Goal: Book appointment/travel/reservation

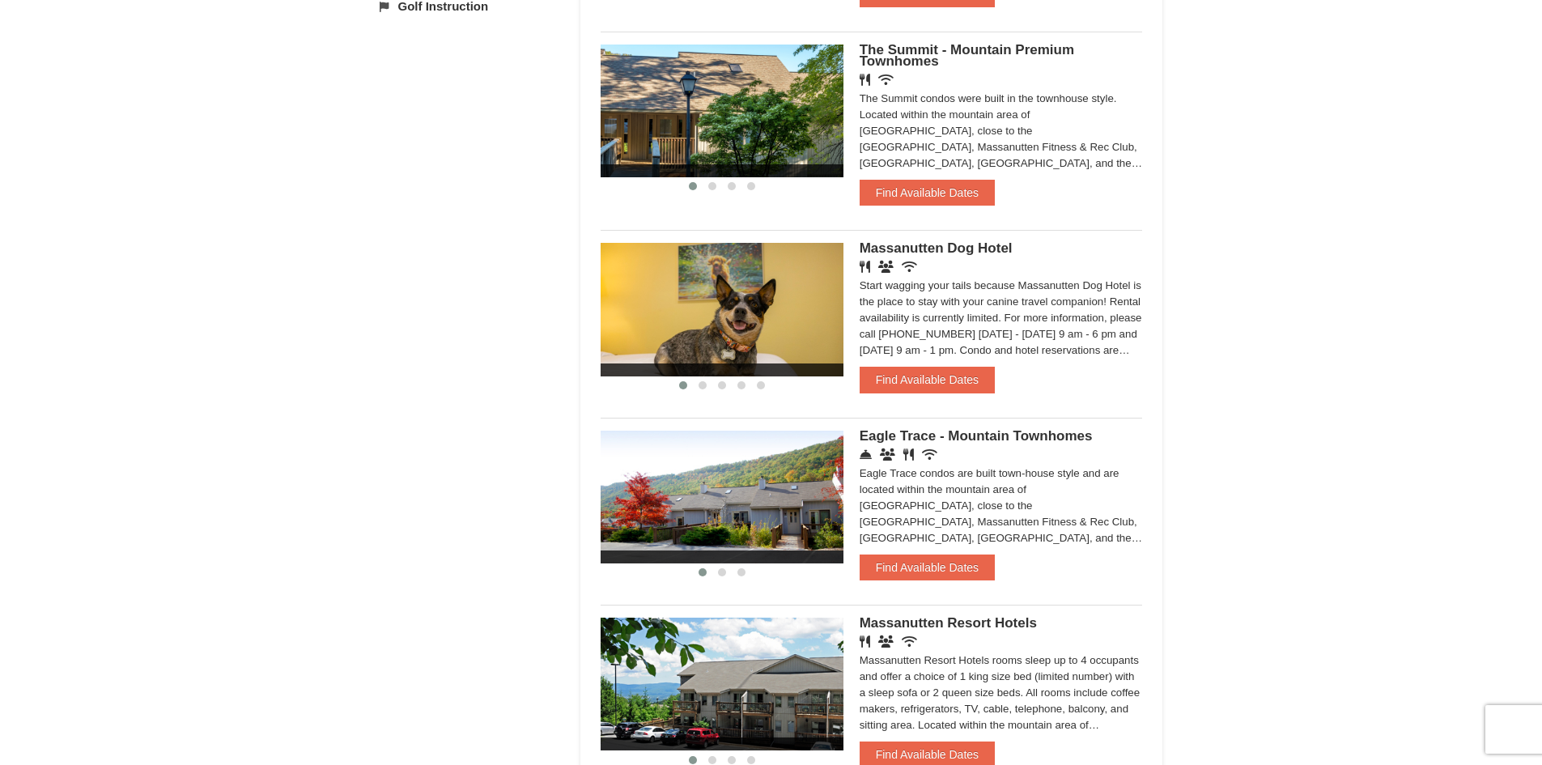
scroll to position [729, 0]
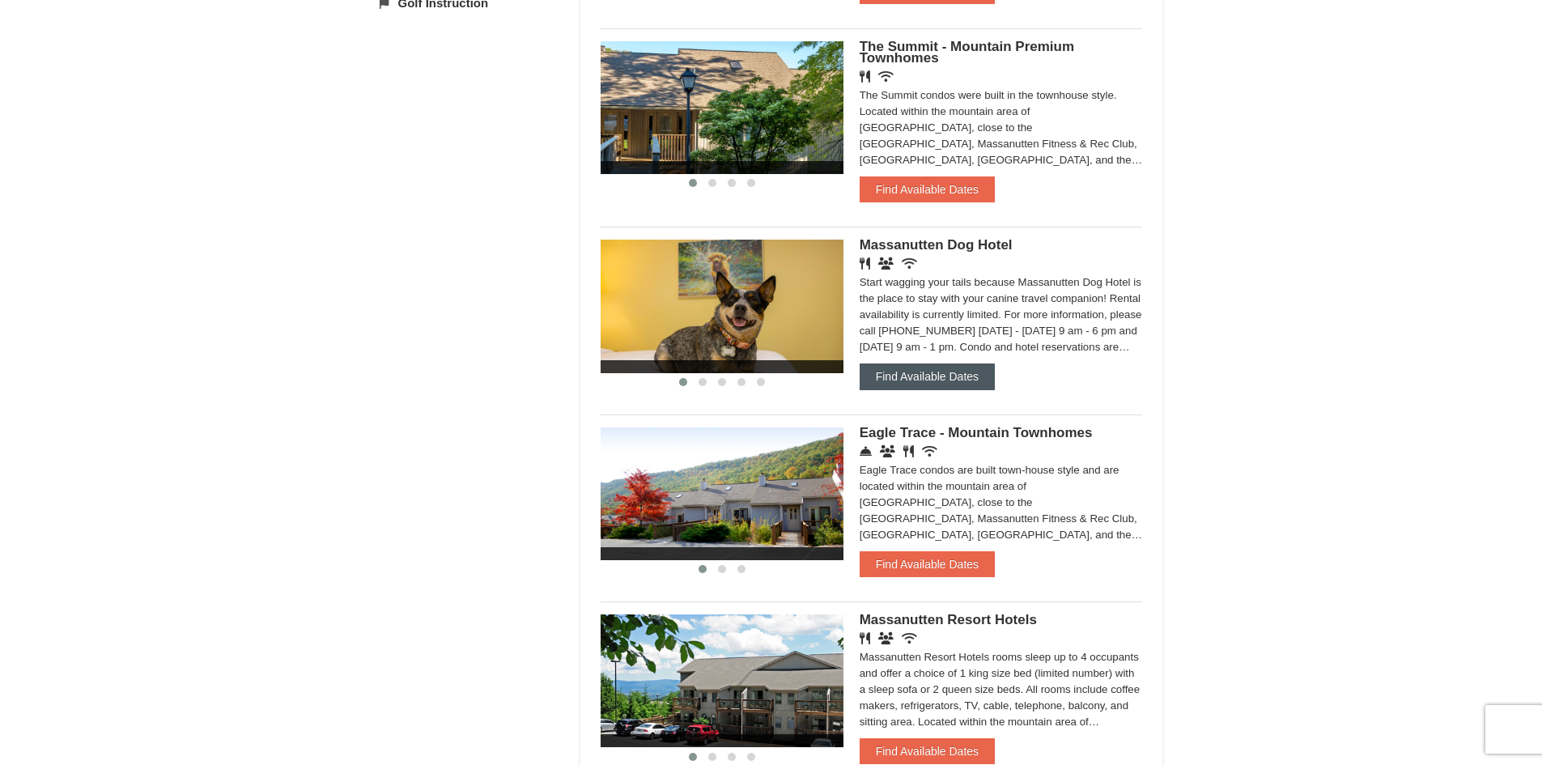
click at [912, 381] on button "Find Available Dates" at bounding box center [927, 377] width 135 height 26
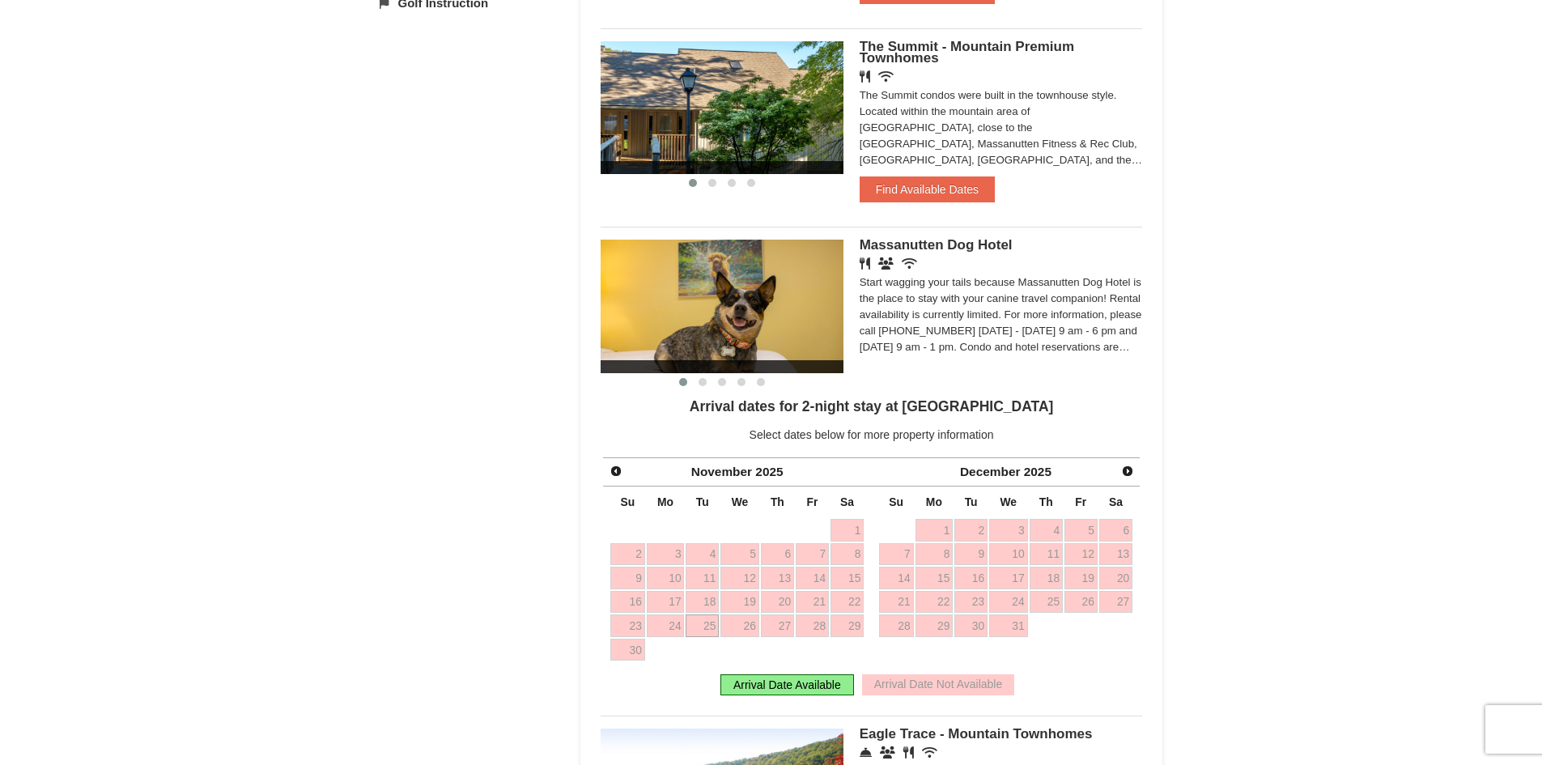
click at [774, 686] on div "Arrival Date Available" at bounding box center [788, 684] width 134 height 21
click at [668, 627] on link "24" at bounding box center [666, 626] width 38 height 23
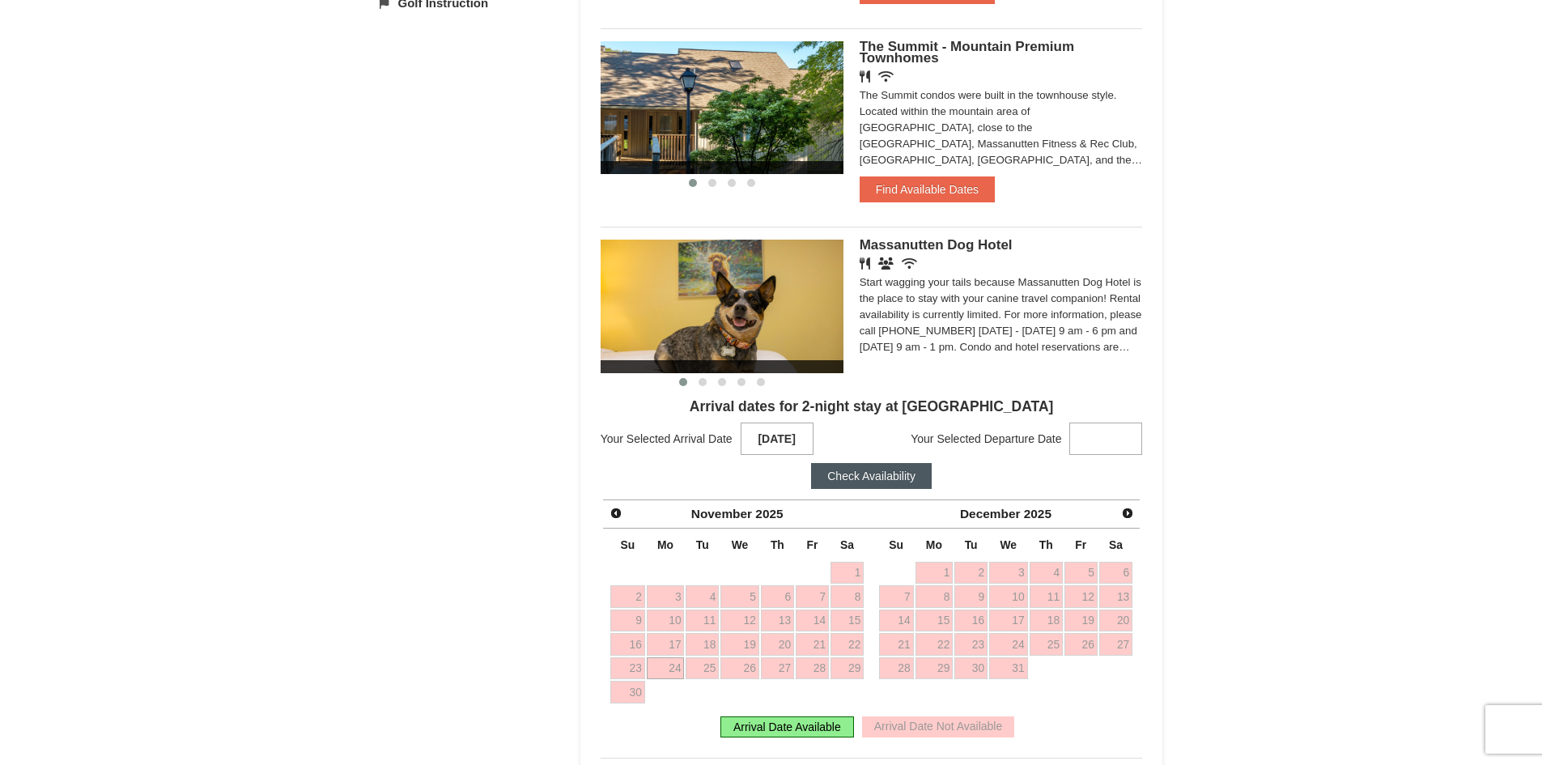
click at [1088, 454] on strong at bounding box center [1106, 439] width 73 height 32
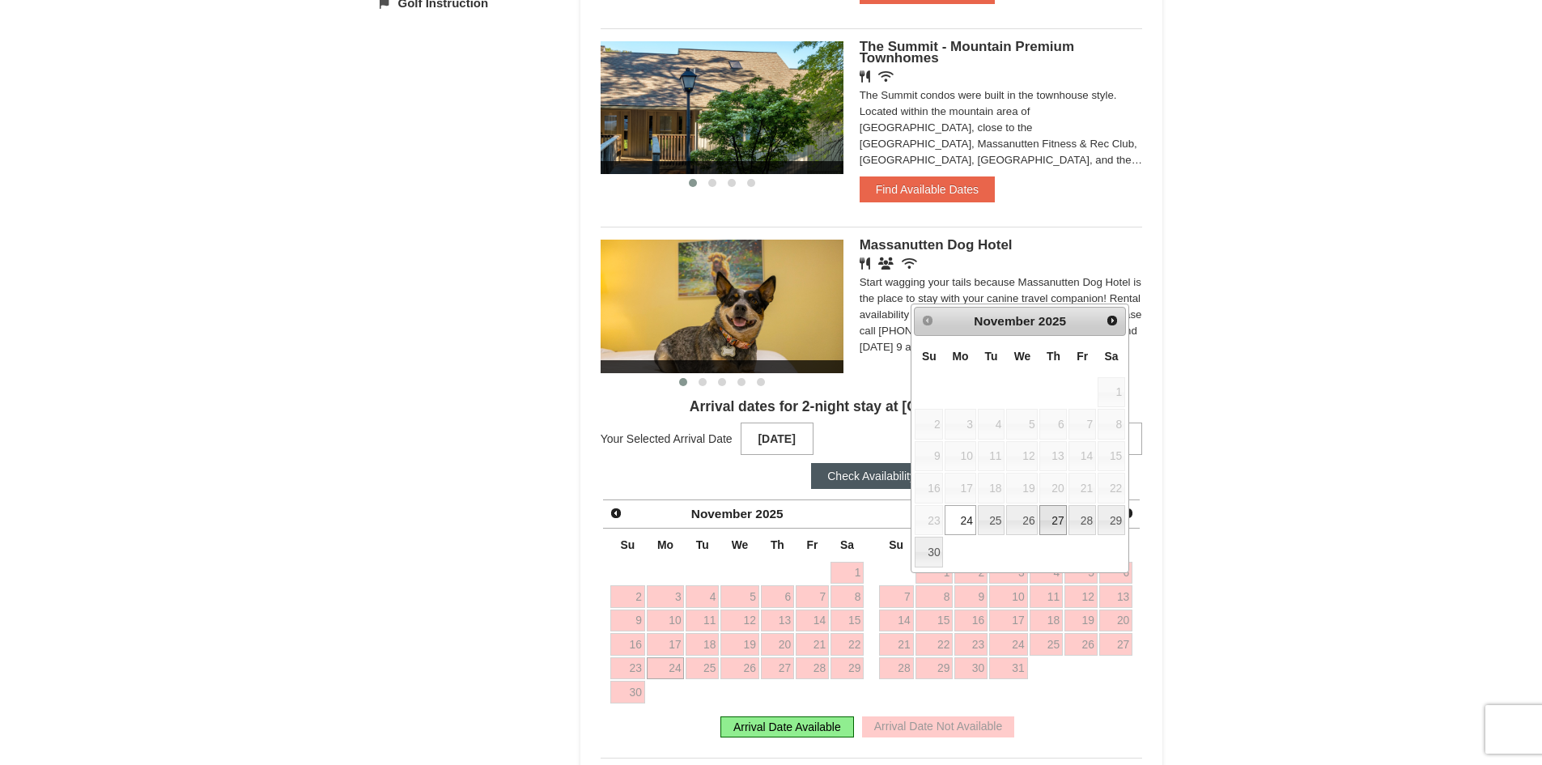
click at [1050, 521] on link "27" at bounding box center [1054, 520] width 28 height 31
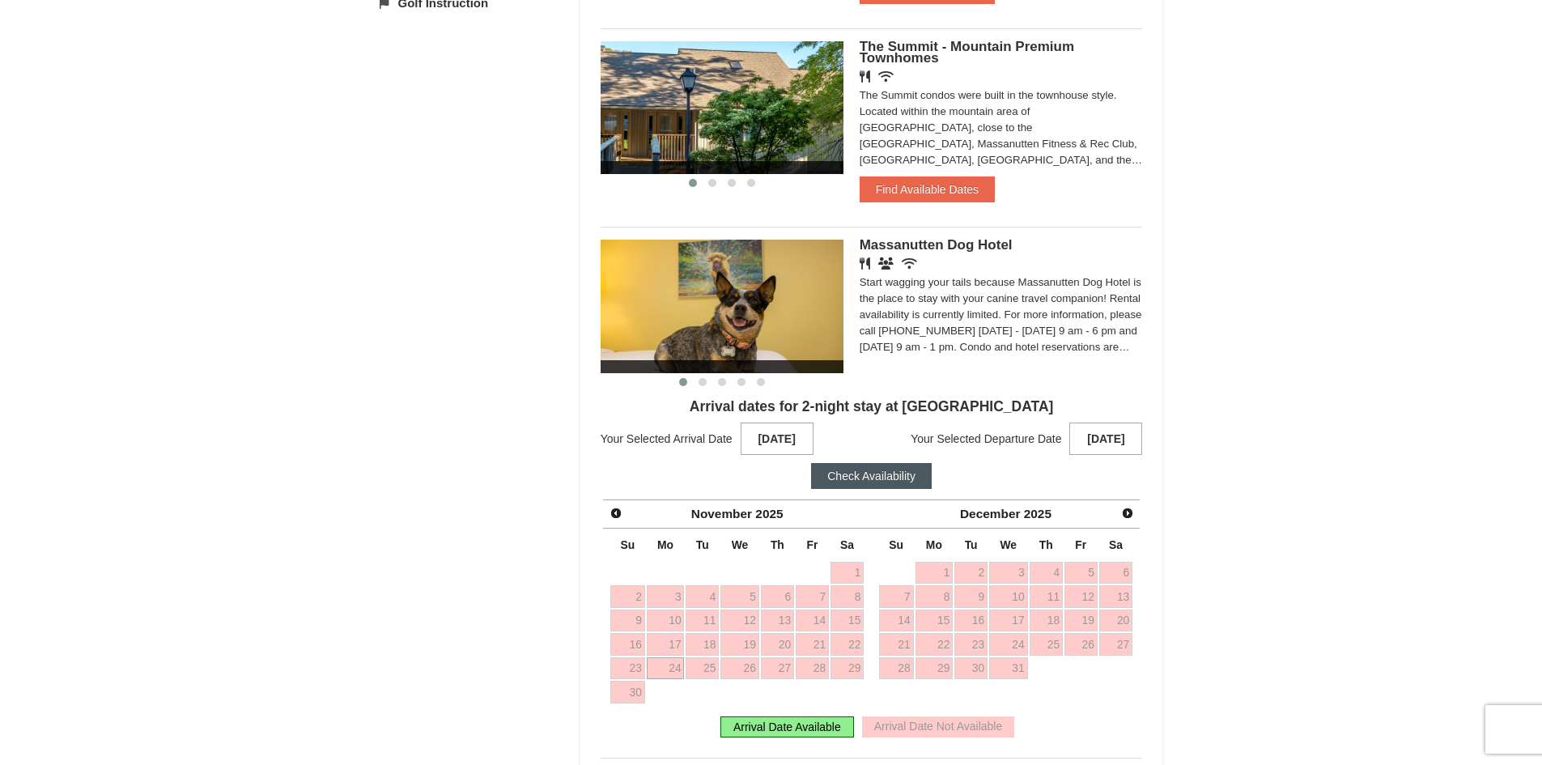
click at [898, 488] on button "Check Availability" at bounding box center [871, 476] width 121 height 26
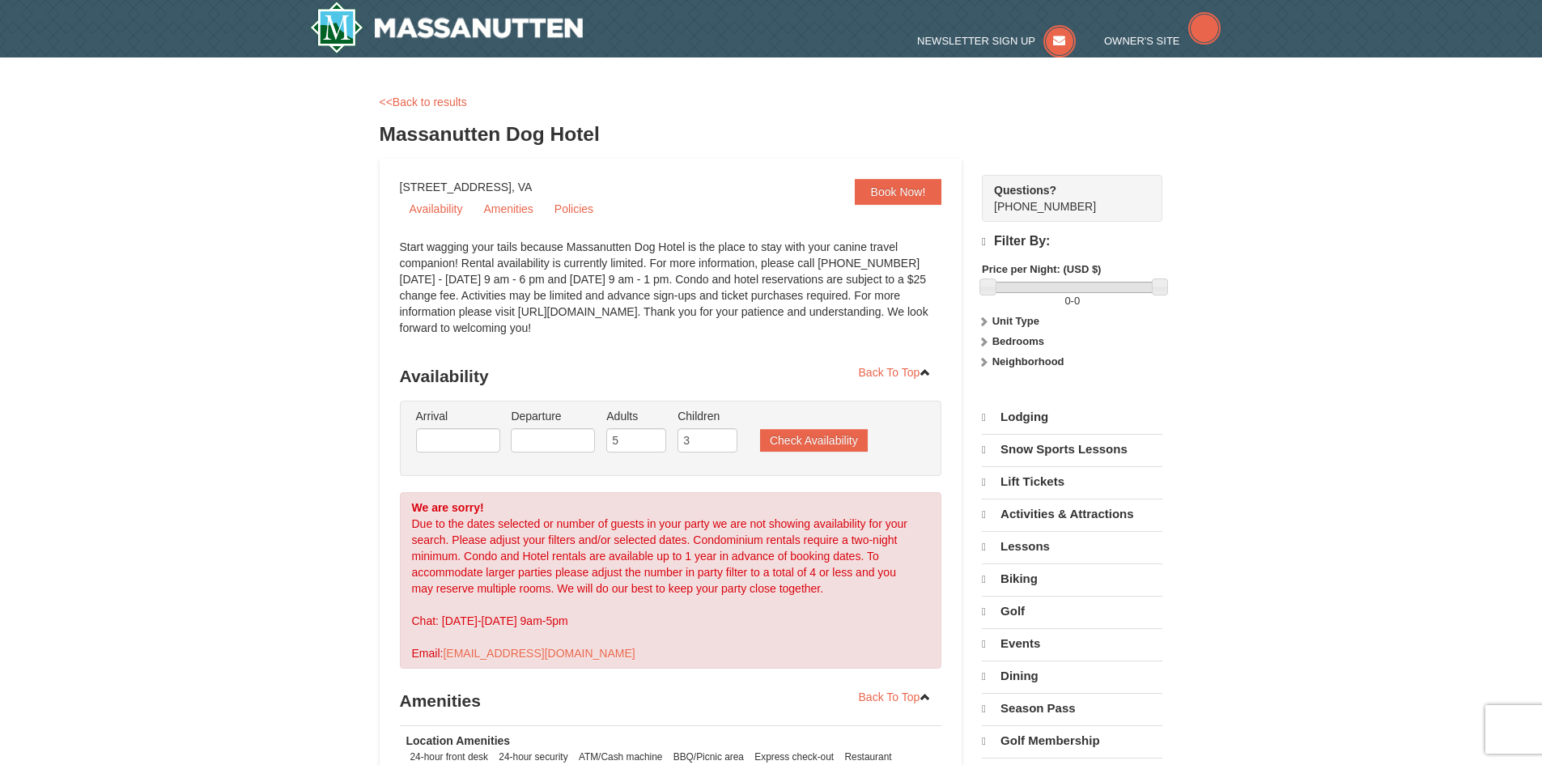
select select "9"
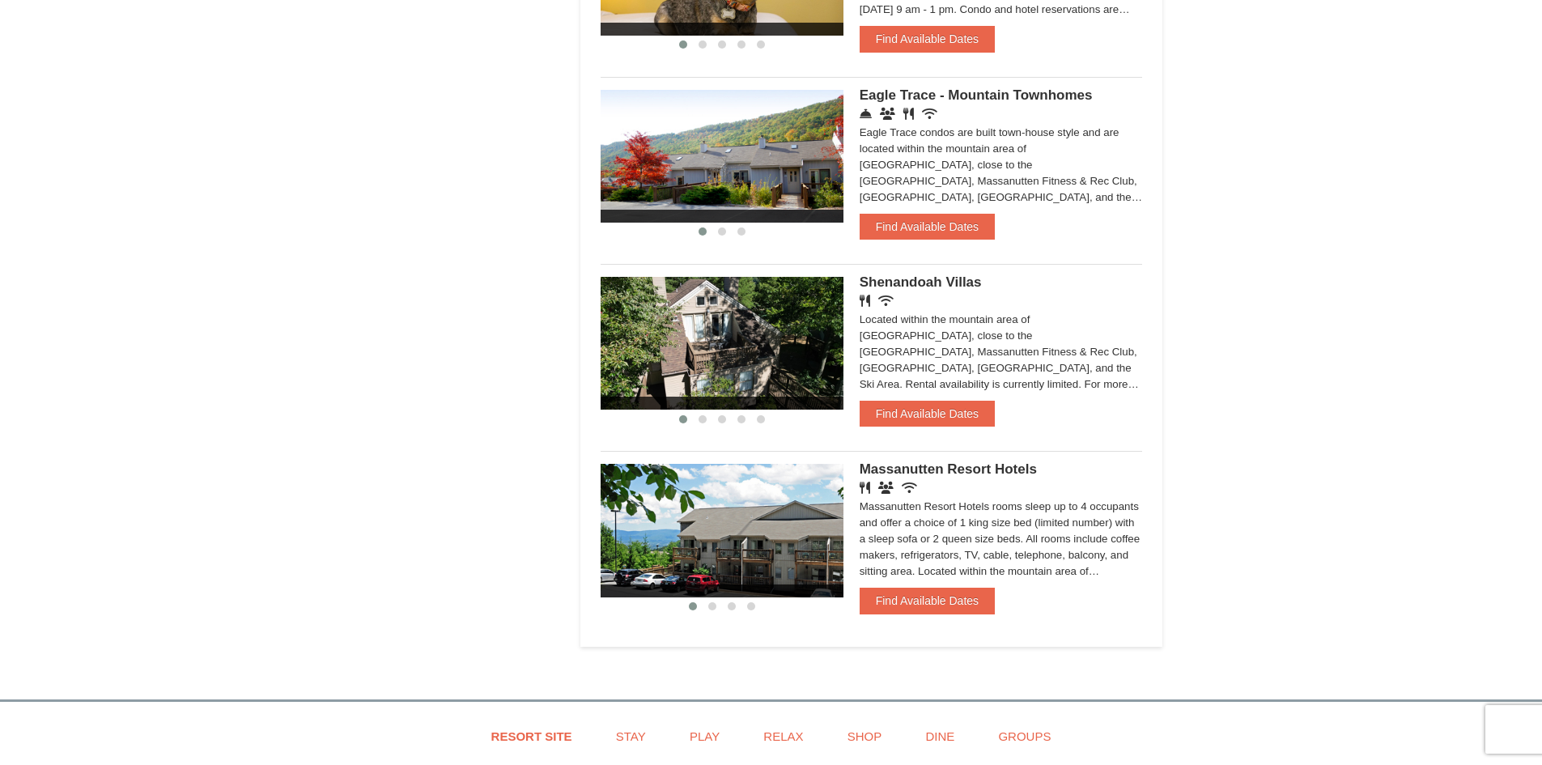
scroll to position [1102, 0]
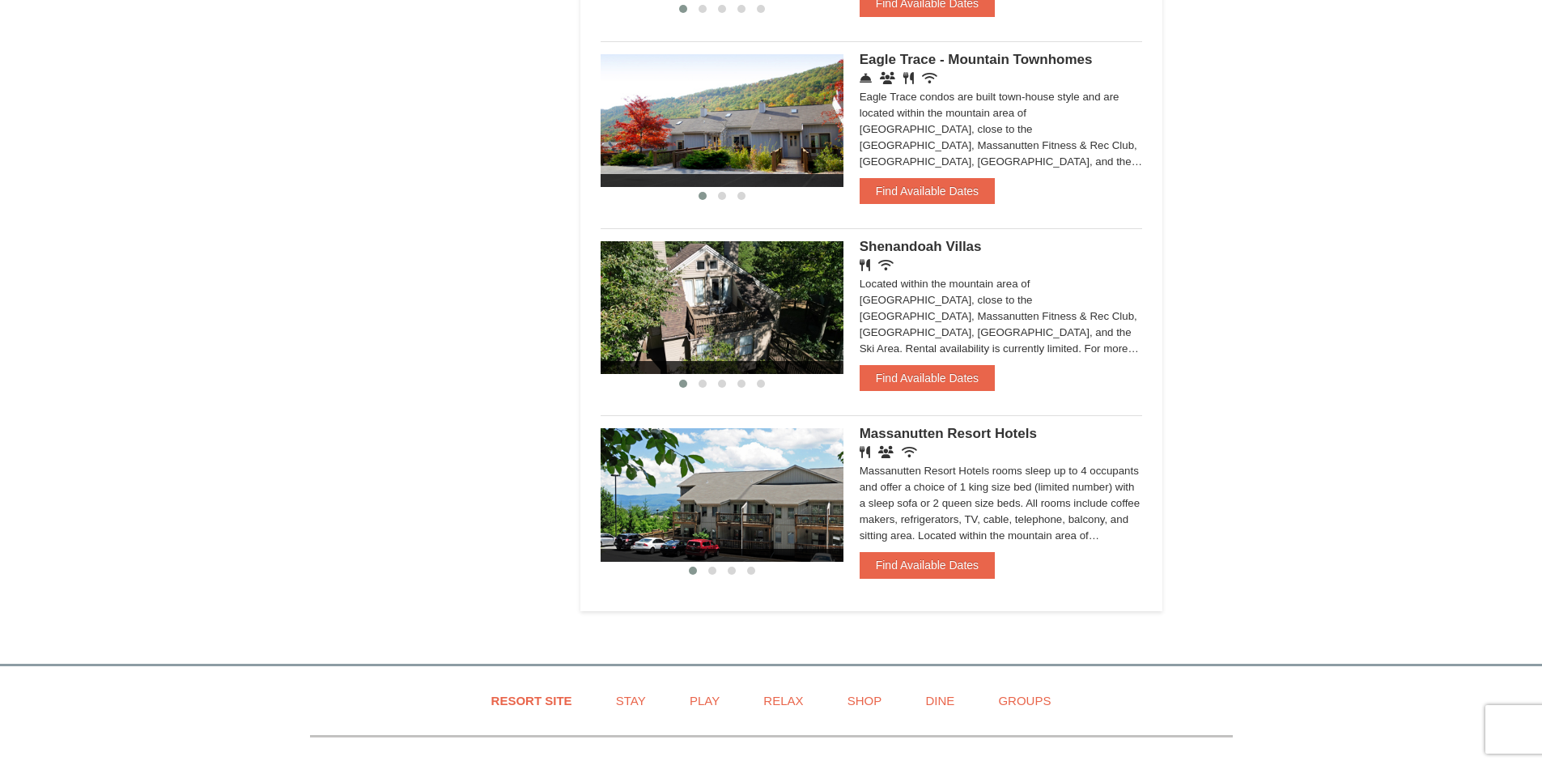
click at [769, 335] on img at bounding box center [722, 307] width 243 height 133
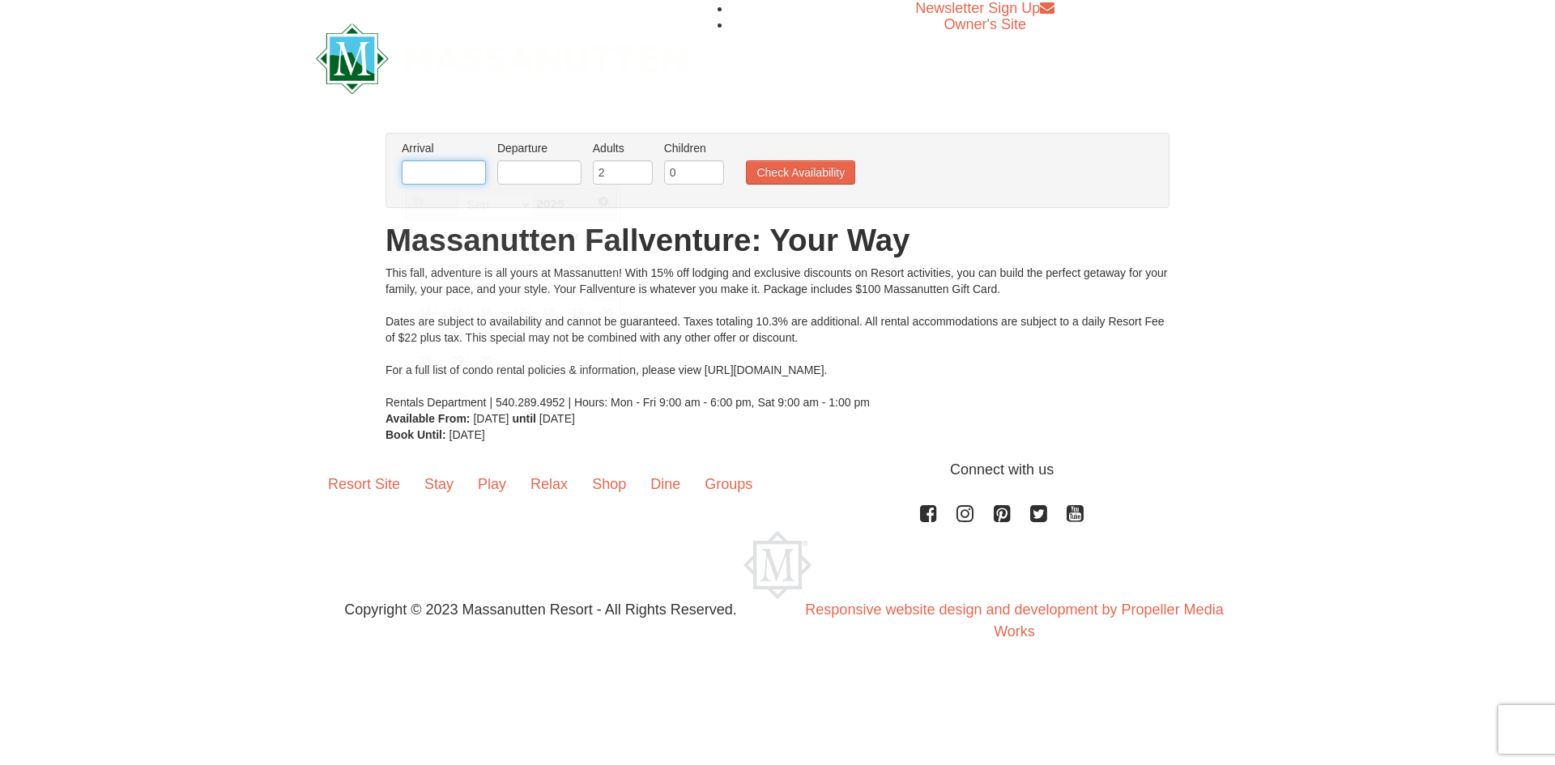
click at [445, 170] on input "text" at bounding box center [444, 172] width 84 height 24
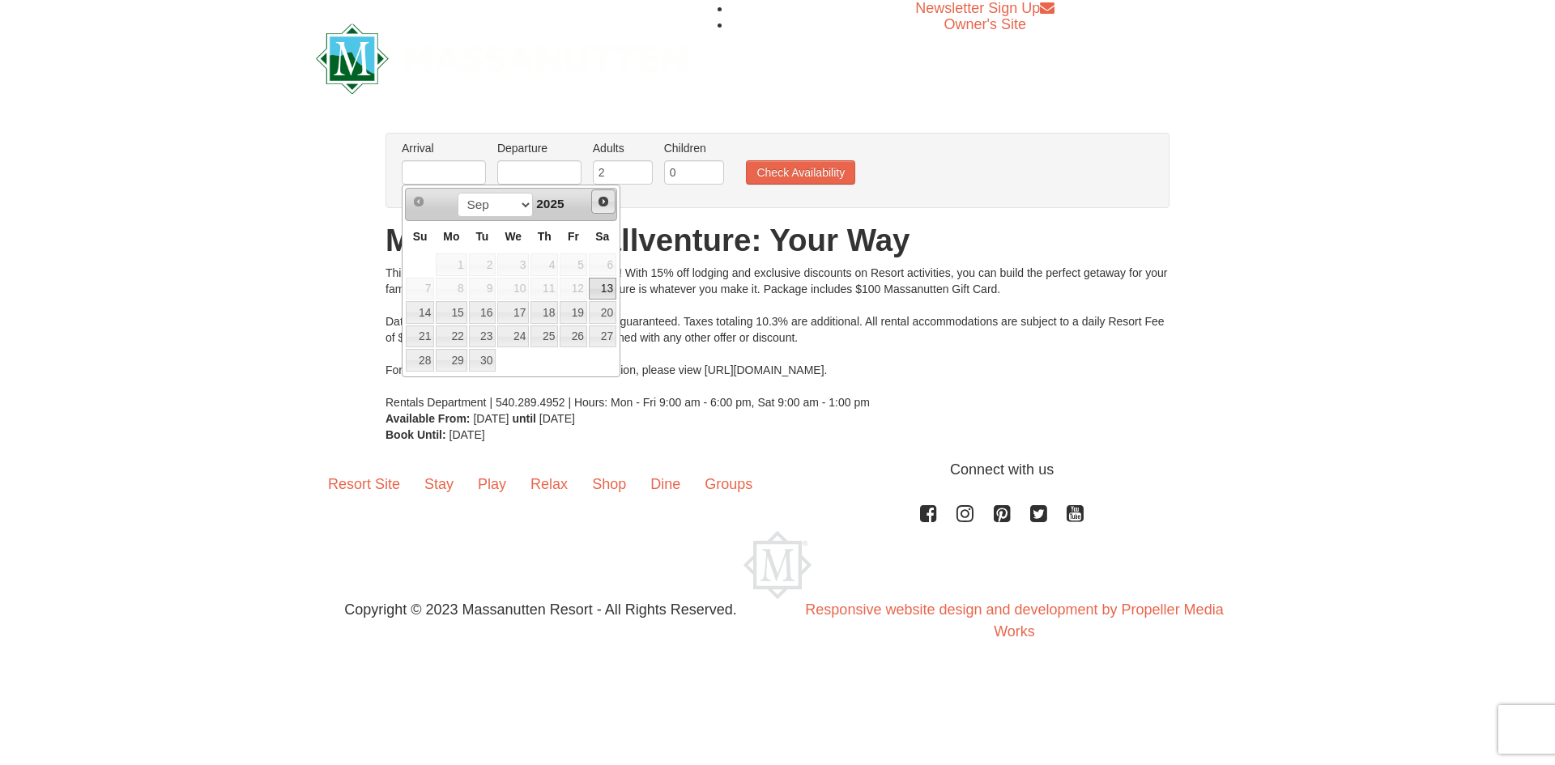
click at [598, 202] on span "Next" at bounding box center [603, 201] width 13 height 13
click at [443, 362] on link "24" at bounding box center [451, 360] width 31 height 23
type input "11/24/2025"
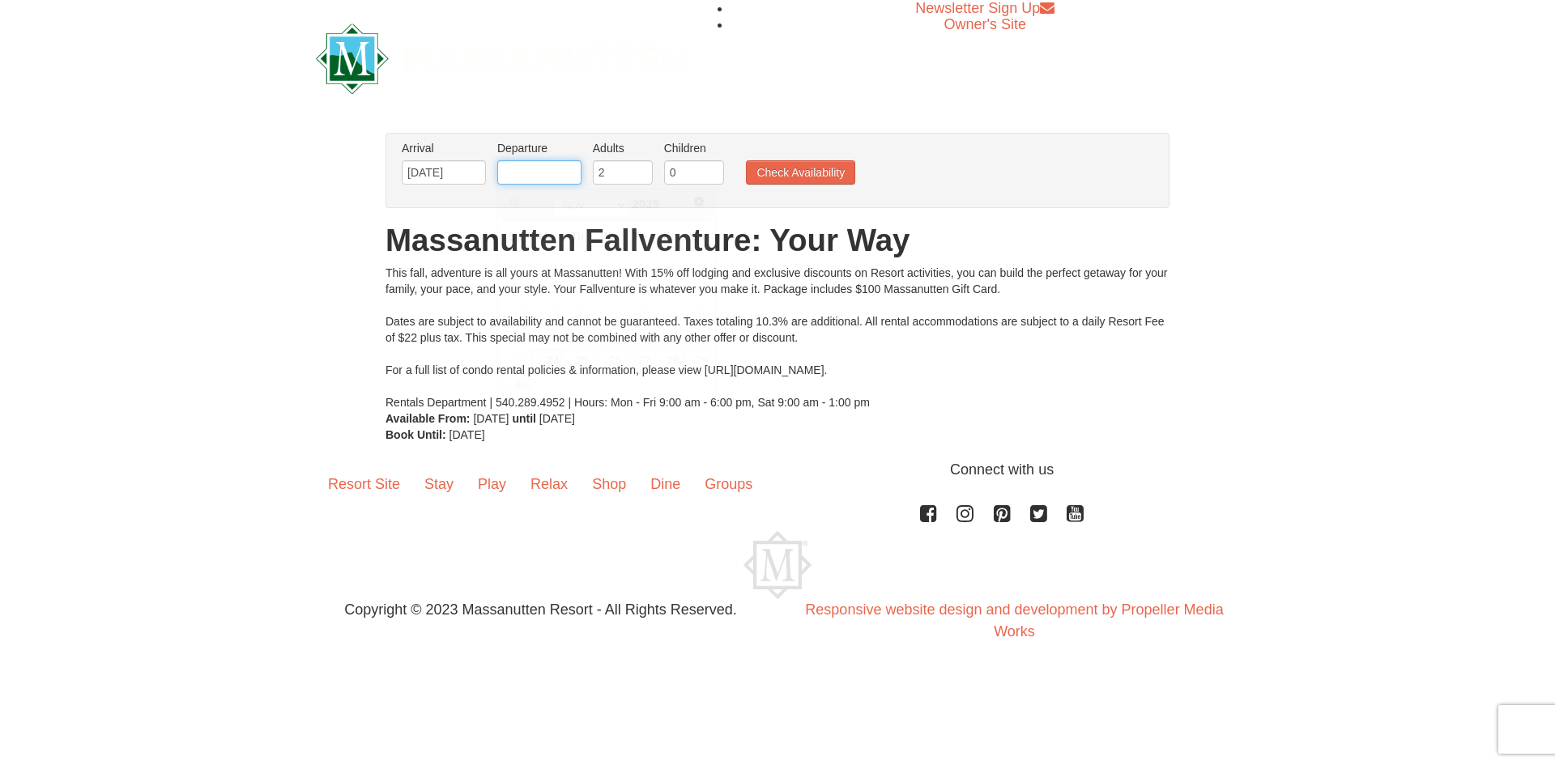
click at [562, 175] on input "text" at bounding box center [539, 172] width 84 height 24
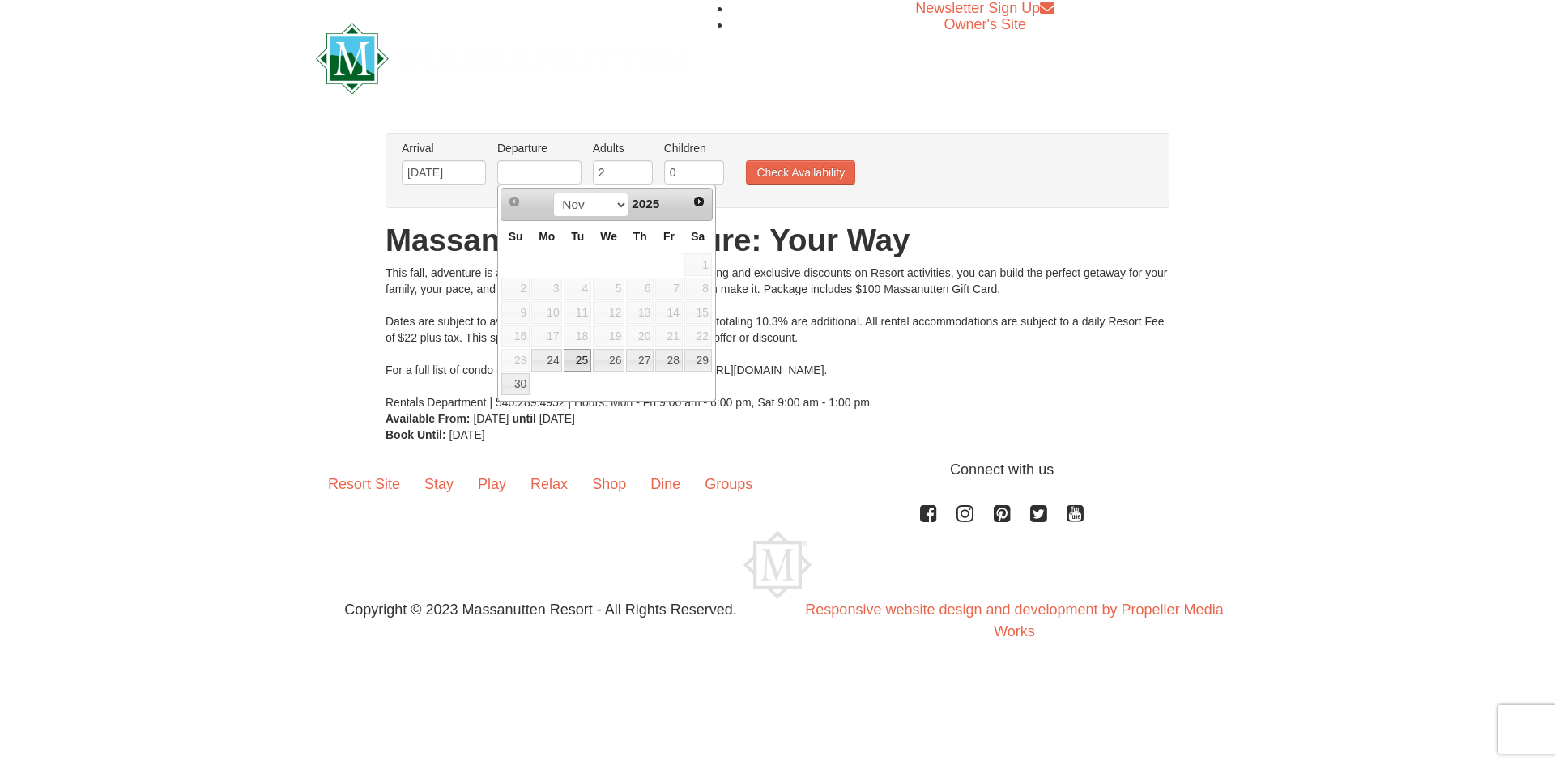
click at [576, 358] on link "25" at bounding box center [578, 360] width 28 height 23
type input "[DATE]"
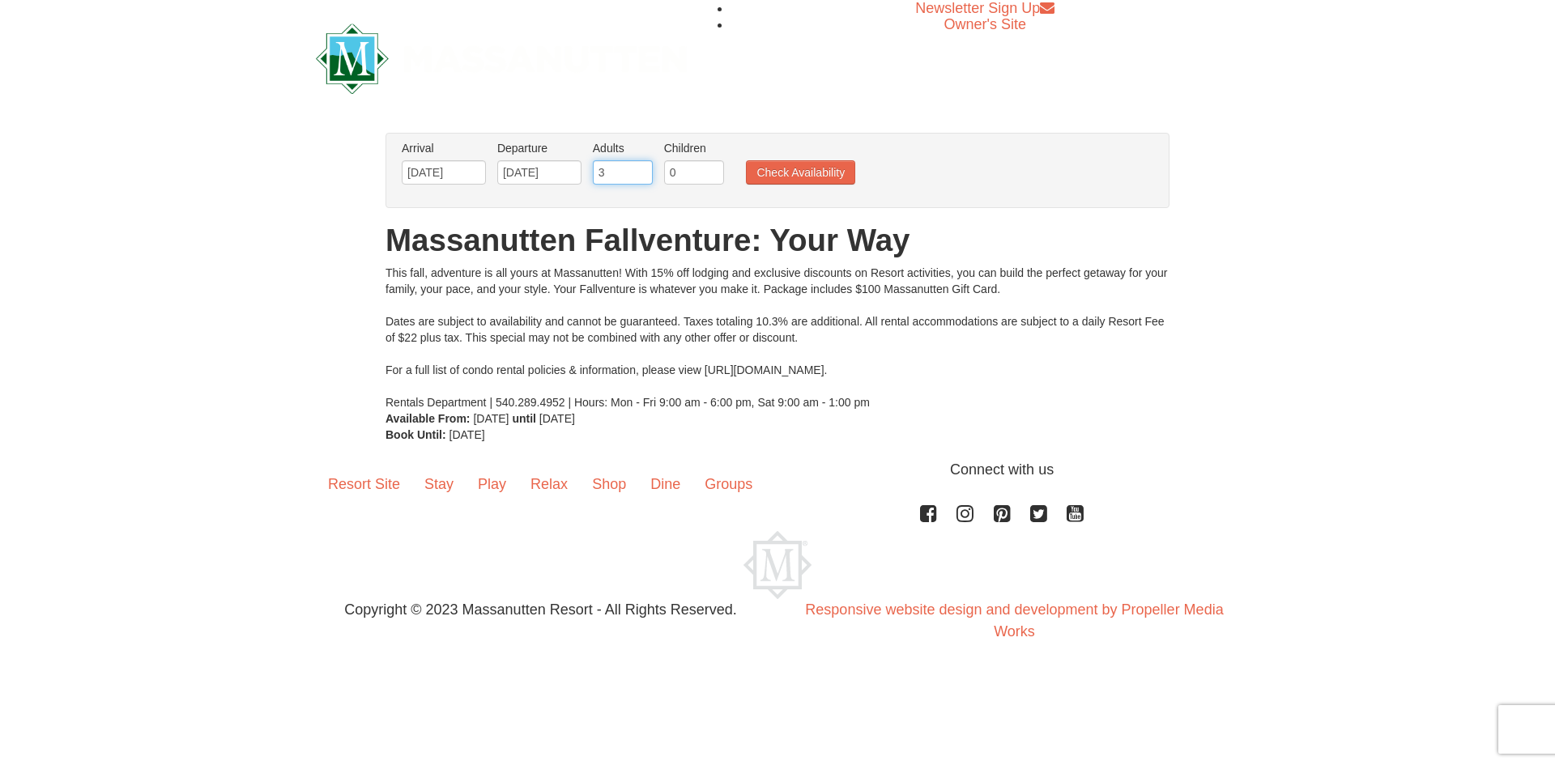
click at [638, 168] on input "3" at bounding box center [623, 172] width 60 height 24
click at [638, 168] on input "4" at bounding box center [623, 172] width 60 height 24
click at [638, 168] on input "5" at bounding box center [623, 172] width 60 height 24
click at [639, 169] on input "6" at bounding box center [623, 172] width 60 height 24
type input "7"
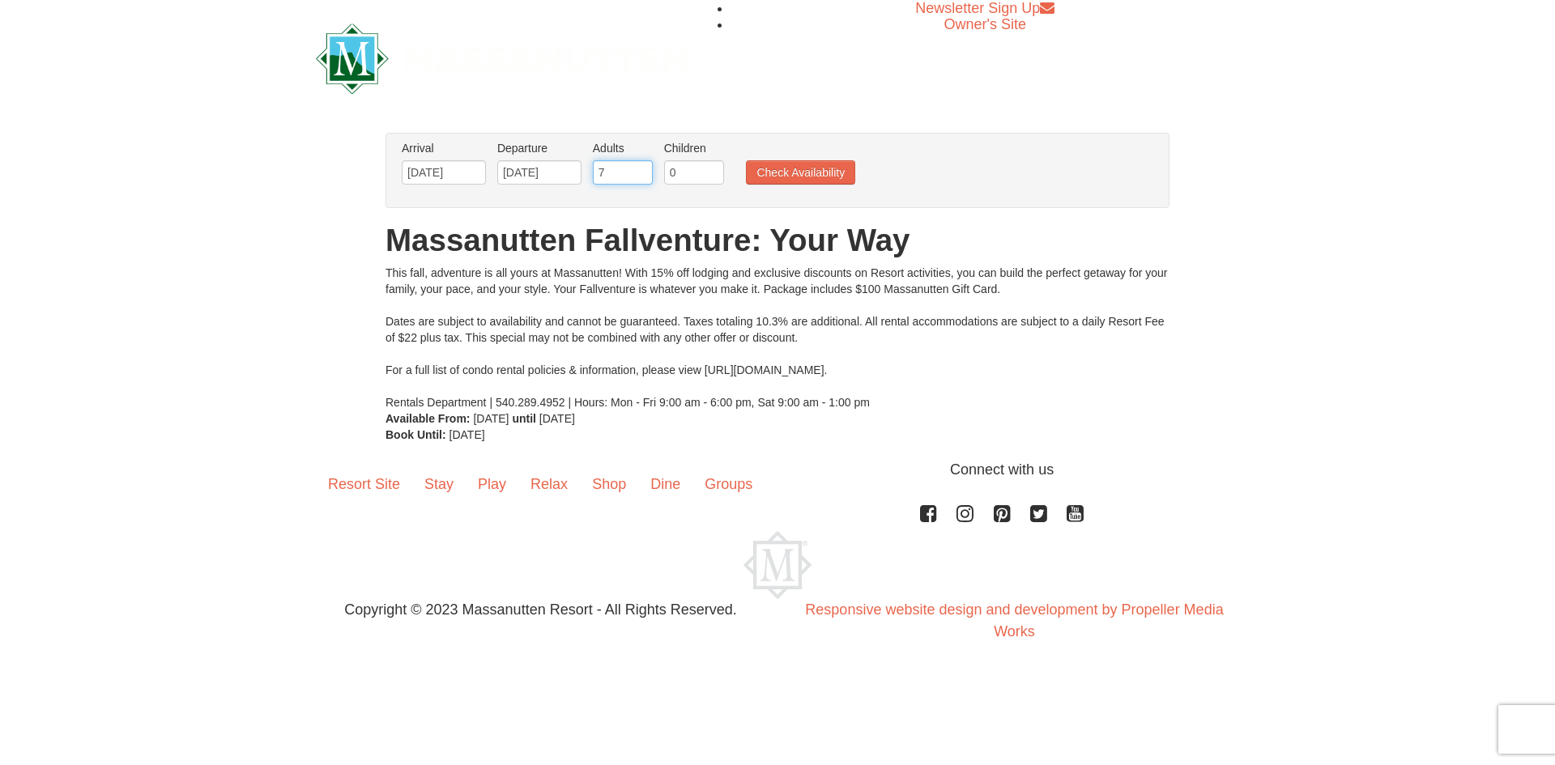
click at [639, 169] on input "7" at bounding box center [623, 172] width 60 height 24
click at [708, 168] on input "1" at bounding box center [694, 172] width 60 height 24
click at [708, 168] on input "2" at bounding box center [694, 172] width 60 height 24
type input "3"
click at [710, 165] on input "3" at bounding box center [694, 172] width 60 height 24
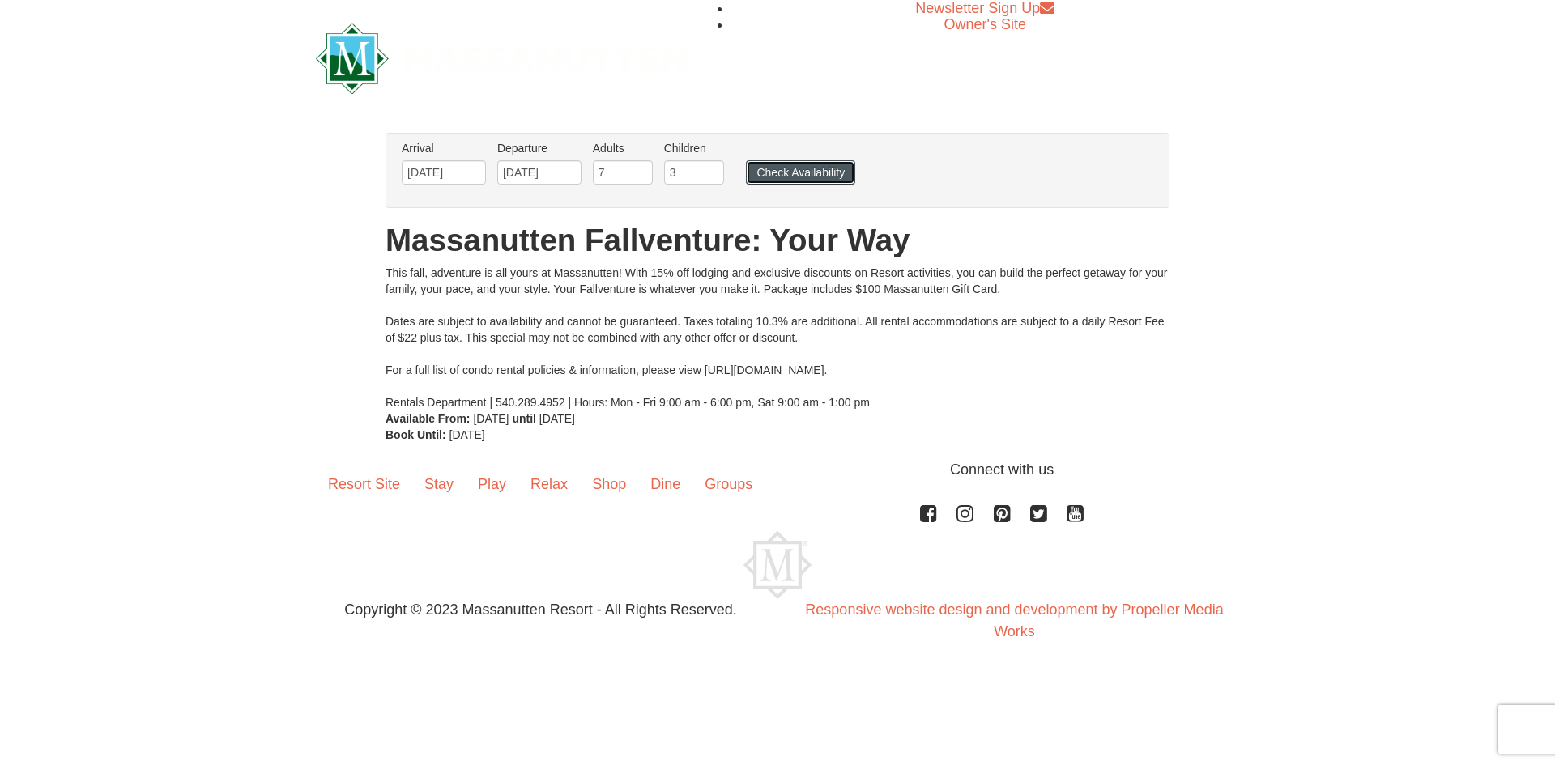
click at [767, 174] on button "Check Availability" at bounding box center [800, 172] width 109 height 24
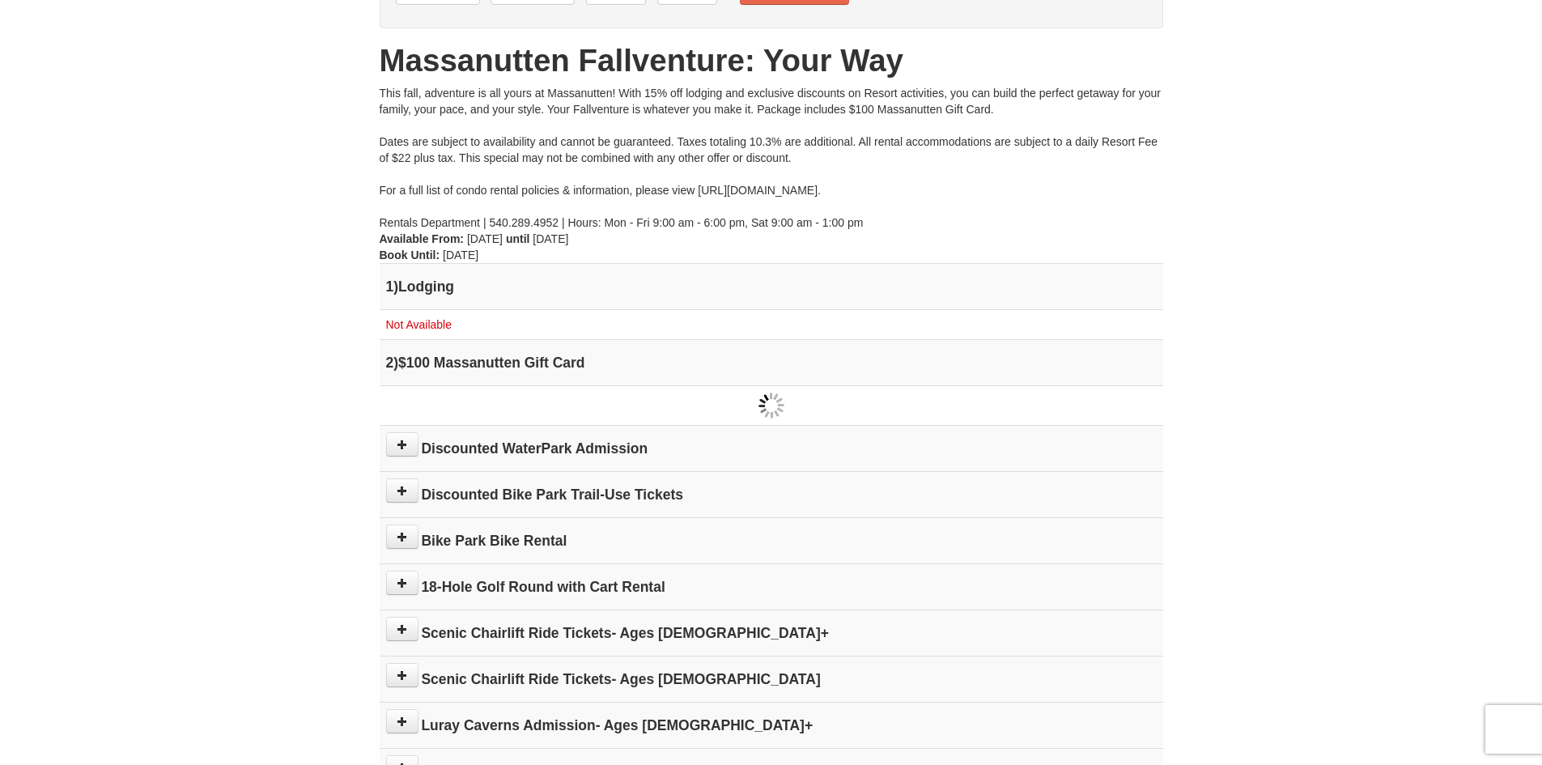
scroll to position [132, 0]
